Goal: Information Seeking & Learning: Learn about a topic

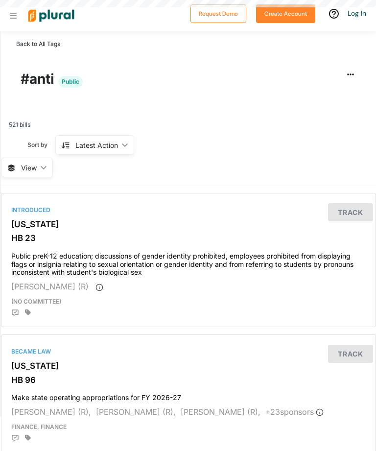
scroll to position [31, 0]
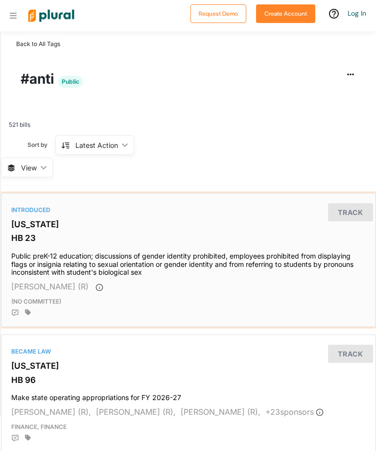
click at [355, 294] on div "Introduced [US_STATE] HB 23 Public preK-12 education; discussions of gender ide…" at bounding box center [188, 260] width 375 height 134
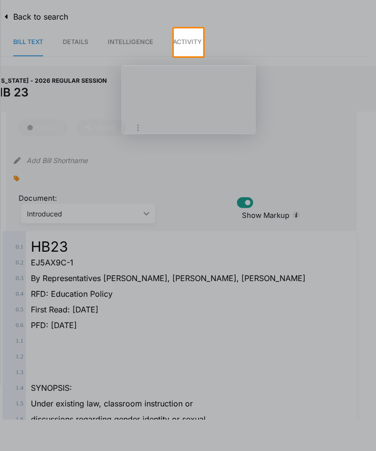
click at [18, 208] on div at bounding box center [188, 253] width 376 height 395
